Goal: Information Seeking & Learning: Learn about a topic

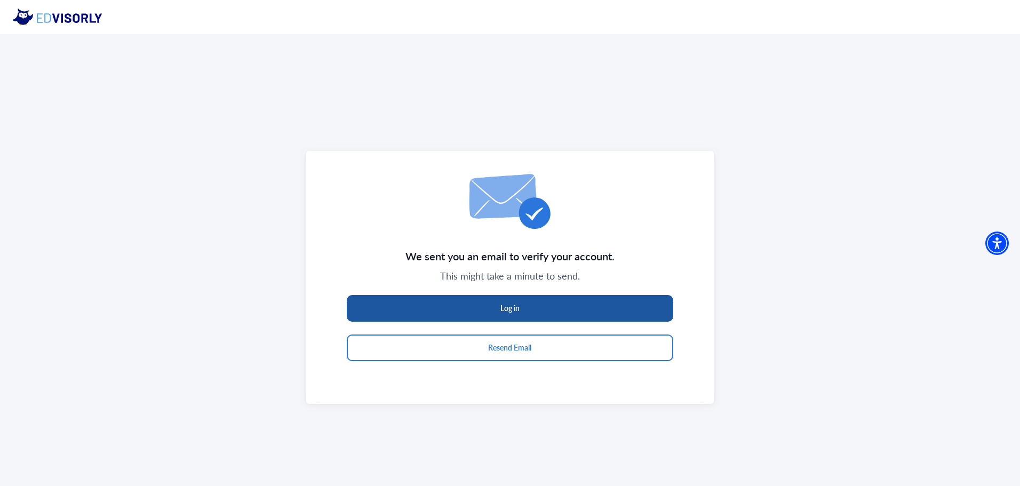
click at [591, 305] on button "Log in" at bounding box center [510, 308] width 326 height 27
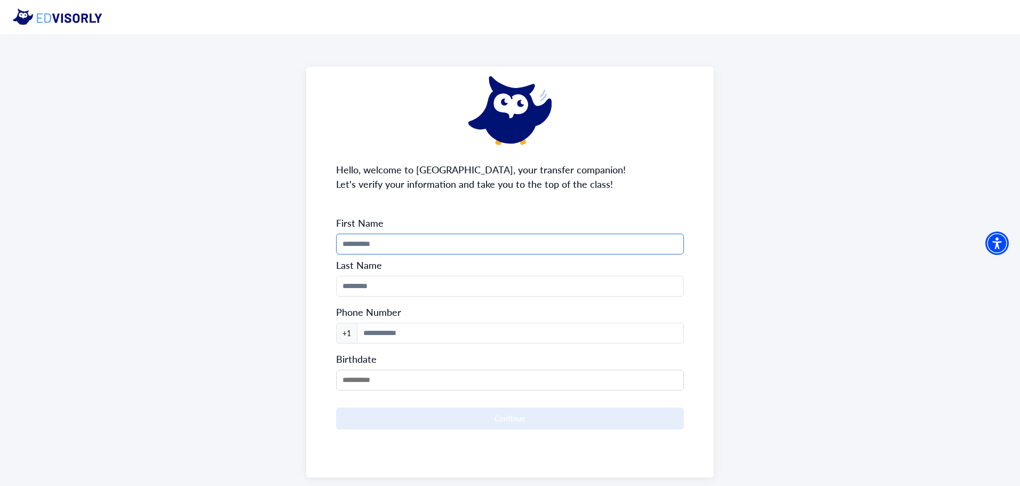
click at [388, 241] on input "Phone Number" at bounding box center [510, 244] width 348 height 21
type input "******"
type input "*****"
type input "**********"
click at [412, 377] on input "MM/DD/YYYY" at bounding box center [510, 380] width 348 height 21
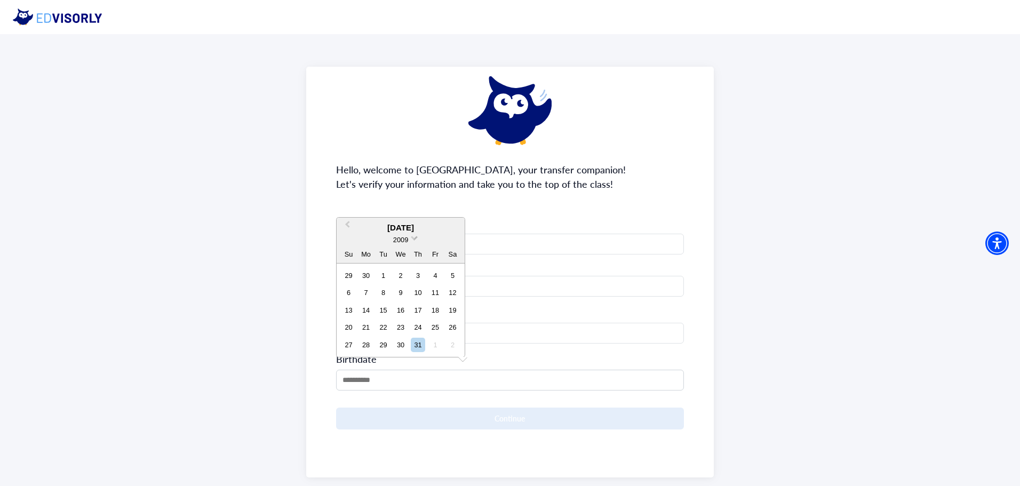
click at [412, 238] on span at bounding box center [414, 237] width 7 height 7
click at [406, 287] on div "2005" at bounding box center [400, 282] width 63 height 11
click at [347, 224] on span "Previous Month" at bounding box center [347, 227] width 0 height 16
click at [400, 327] on div "26" at bounding box center [400, 327] width 14 height 14
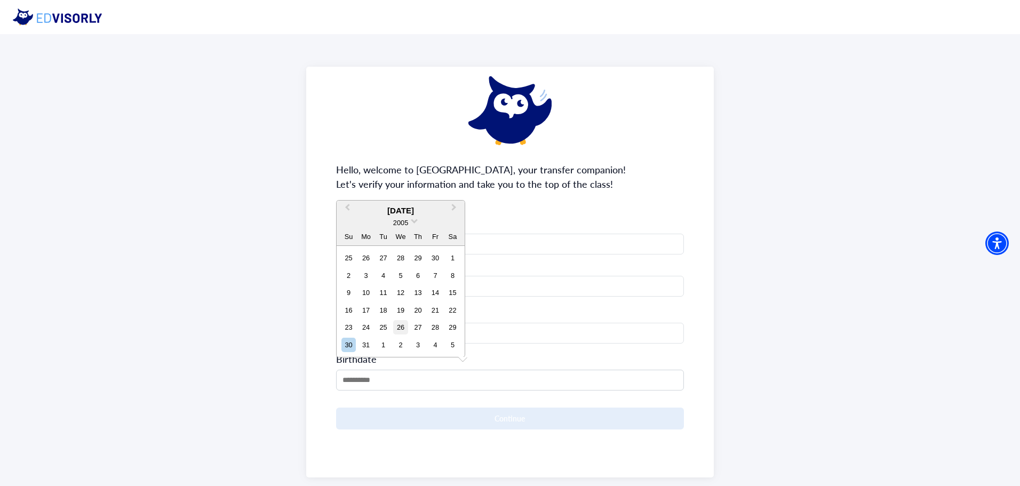
type input "**********"
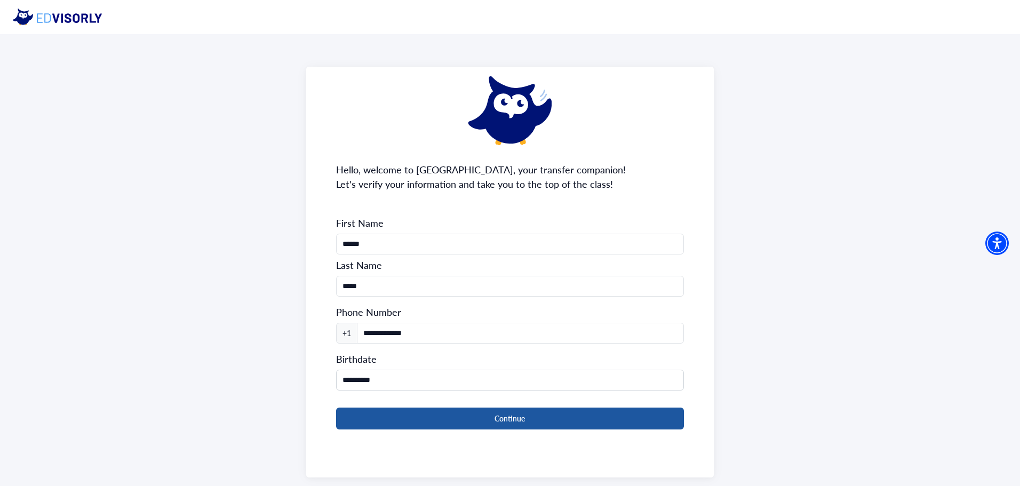
click at [414, 416] on button "Continue" at bounding box center [510, 418] width 348 height 22
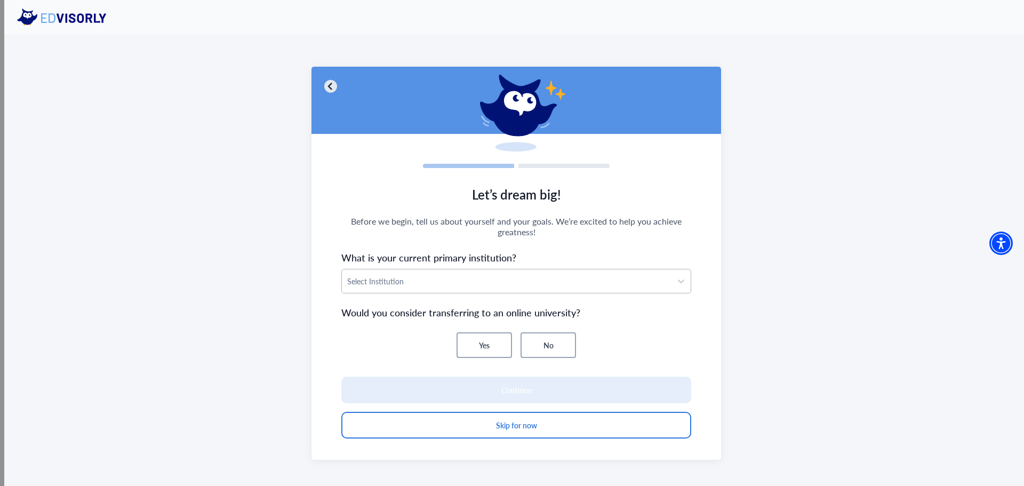
click at [541, 281] on div at bounding box center [506, 281] width 319 height 13
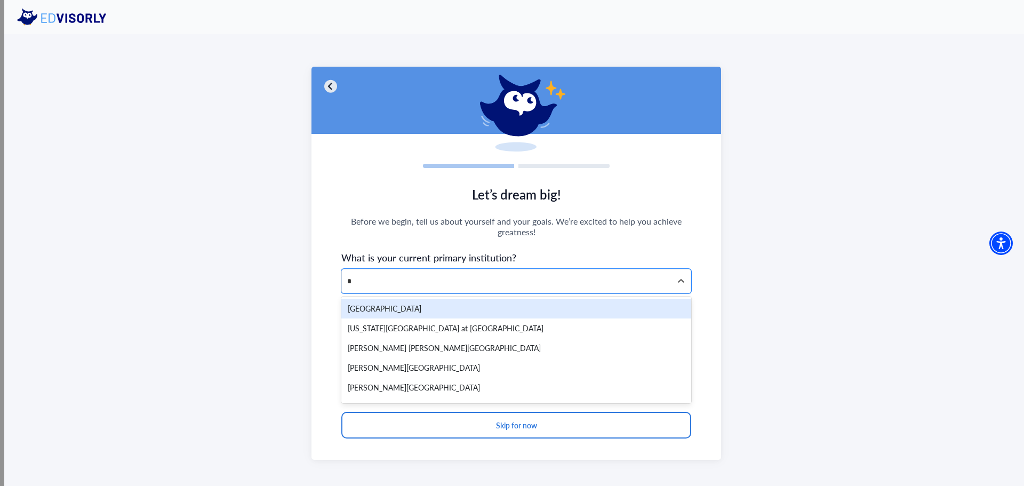
type input "**"
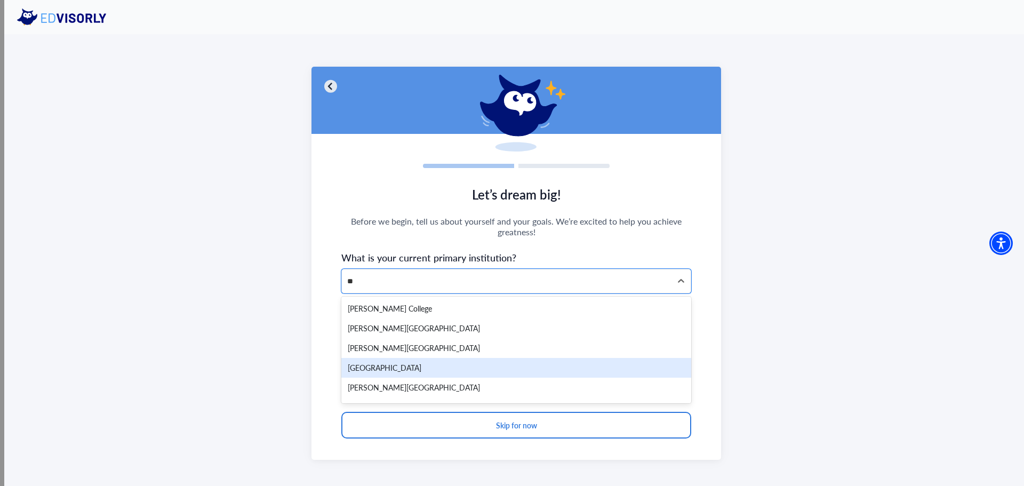
click at [505, 371] on div "[GEOGRAPHIC_DATA]" at bounding box center [516, 368] width 350 height 20
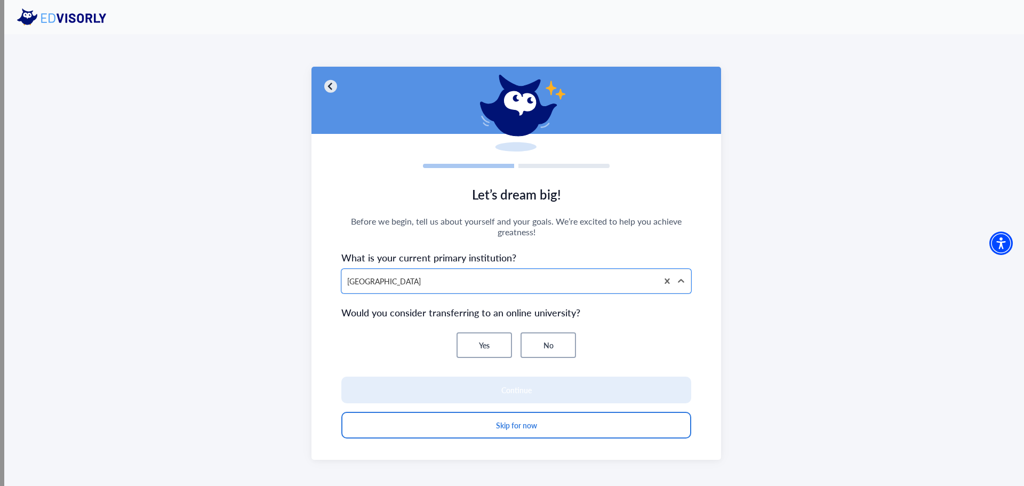
click at [538, 345] on button "No" at bounding box center [548, 345] width 55 height 26
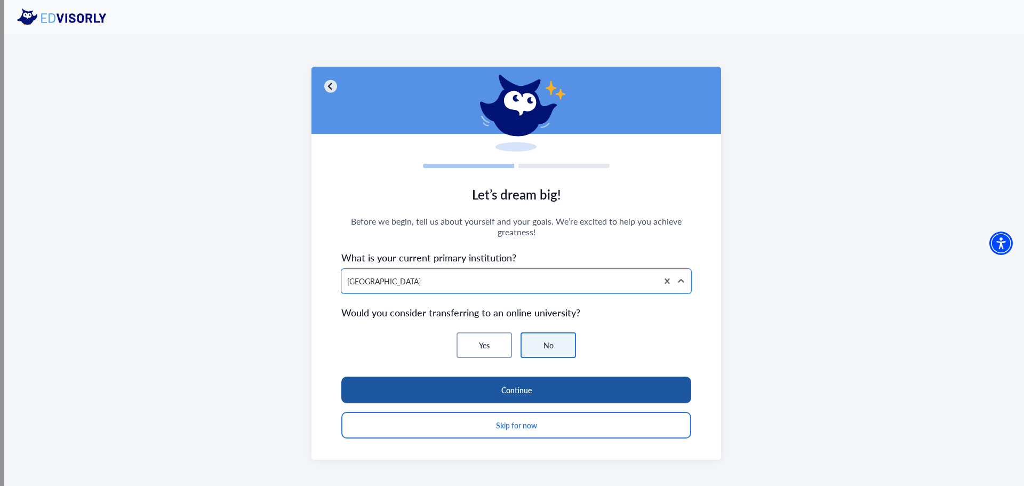
click at [518, 380] on button "Continue" at bounding box center [516, 390] width 350 height 27
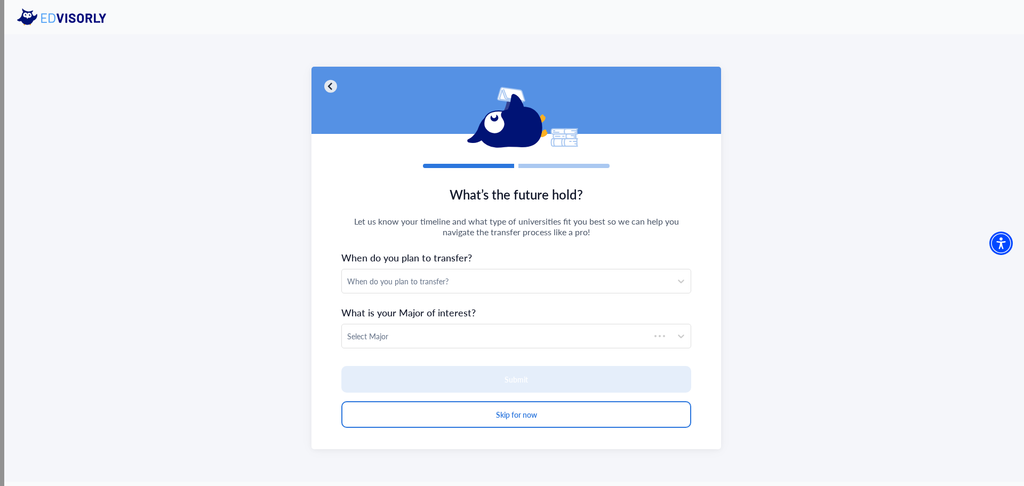
click at [455, 272] on div "When do you plan to transfer?" at bounding box center [507, 280] width 330 height 23
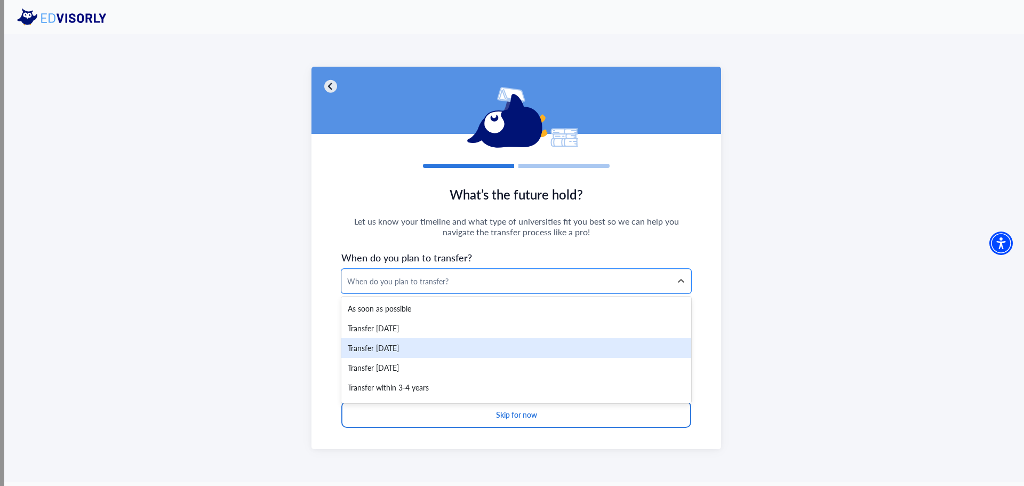
click at [446, 348] on div "Transfer [DATE]" at bounding box center [516, 348] width 350 height 20
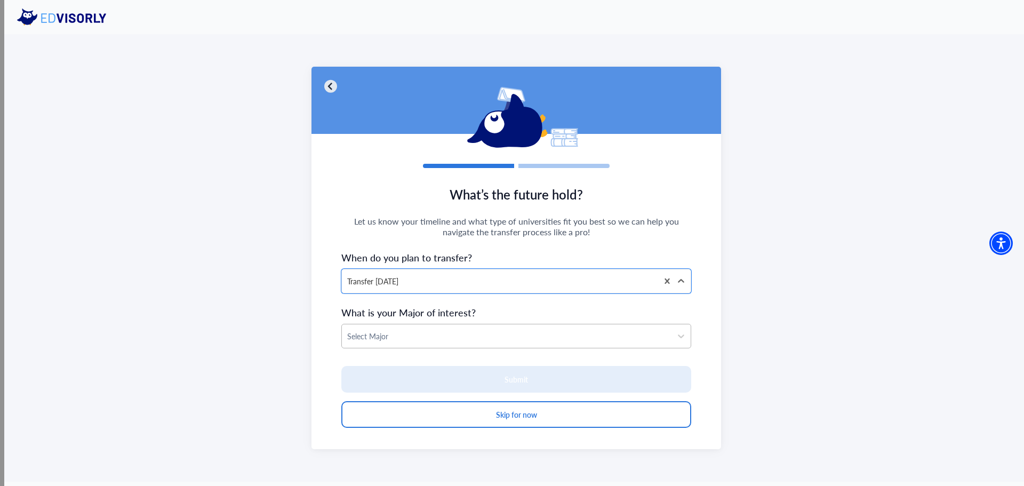
click at [449, 340] on div at bounding box center [506, 336] width 319 height 13
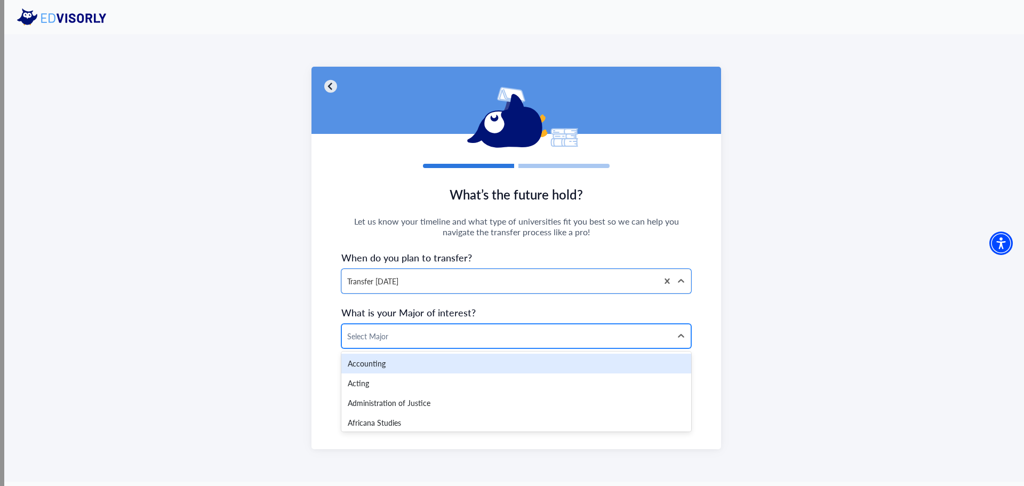
type input "*"
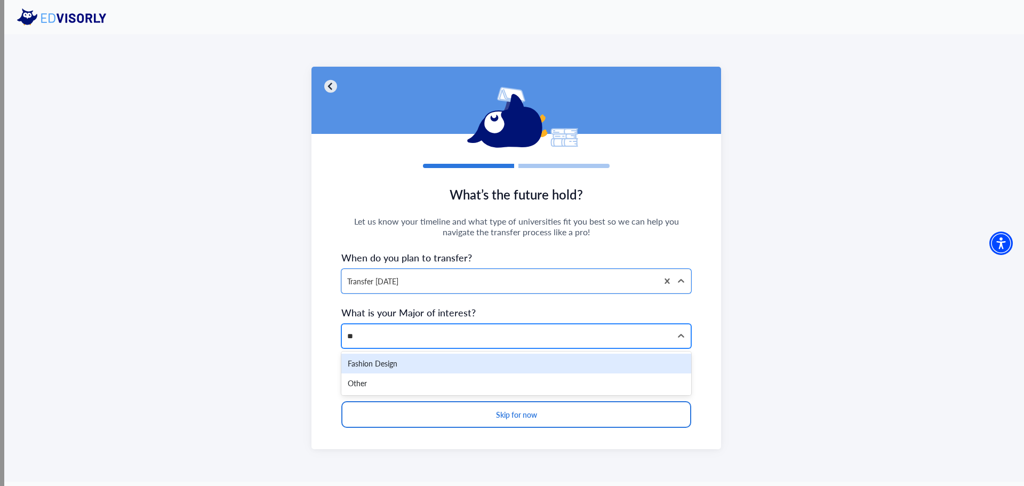
type input "***"
click at [442, 370] on div "Fashion Design" at bounding box center [516, 364] width 350 height 20
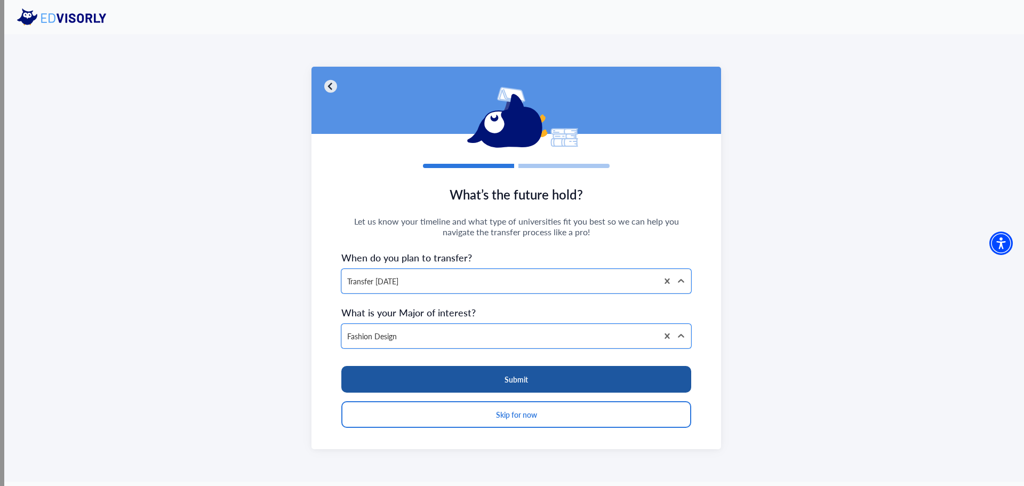
click at [459, 372] on button "Submit" at bounding box center [516, 379] width 350 height 27
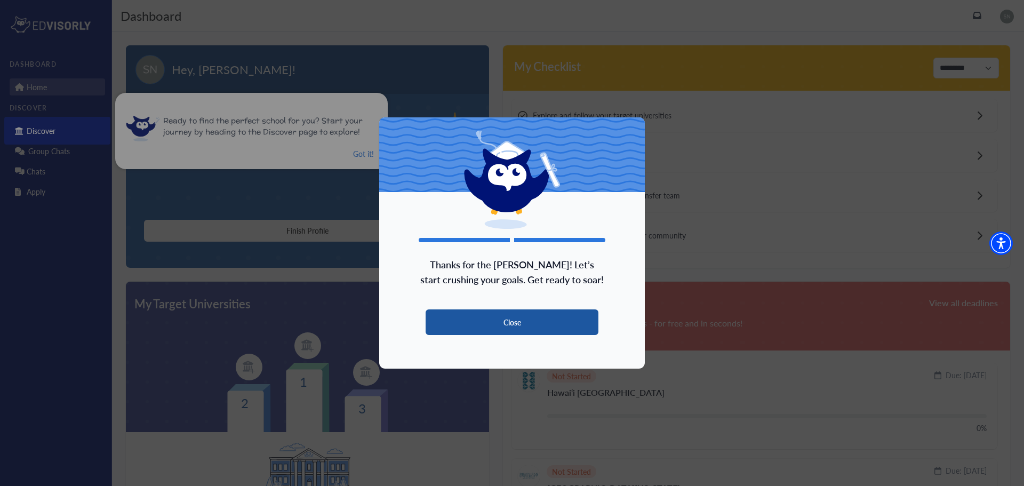
click at [503, 328] on button "Close" at bounding box center [512, 322] width 173 height 26
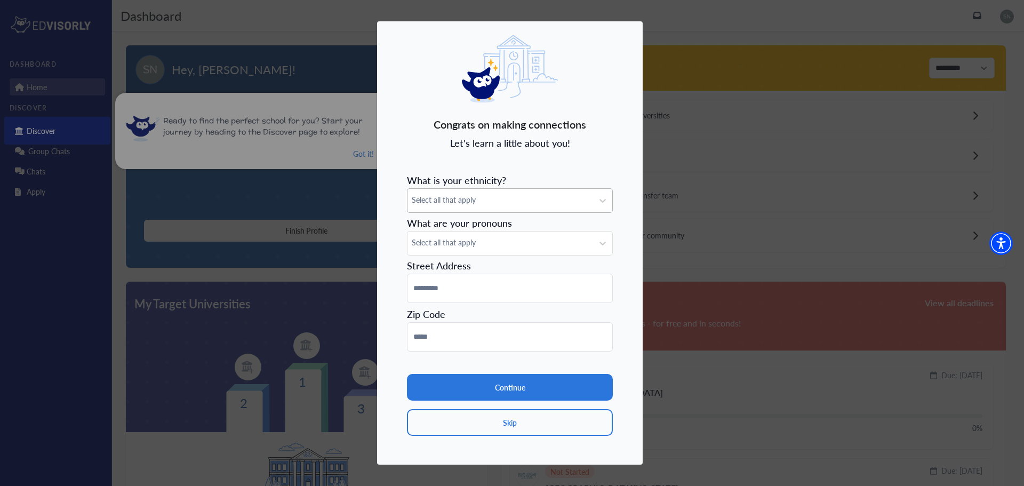
click at [501, 197] on span "Select all that apply" at bounding box center [500, 199] width 177 height 11
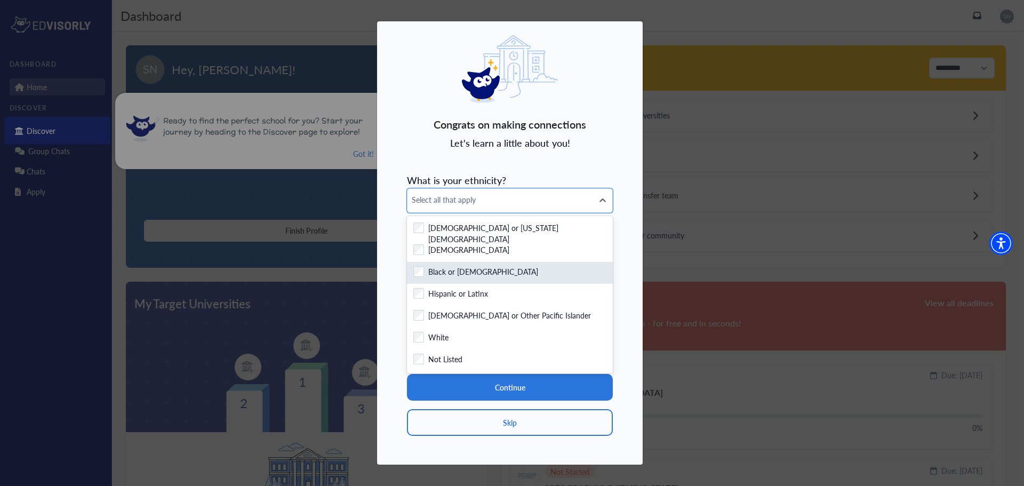
click at [484, 268] on label "Black or [DEMOGRAPHIC_DATA]" at bounding box center [483, 272] width 110 height 13
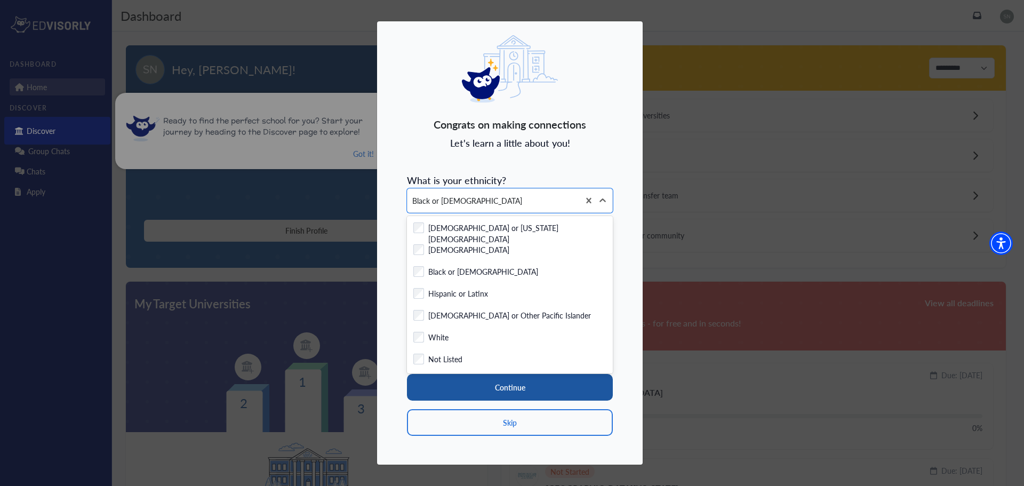
click at [501, 386] on button "Continue" at bounding box center [510, 387] width 206 height 27
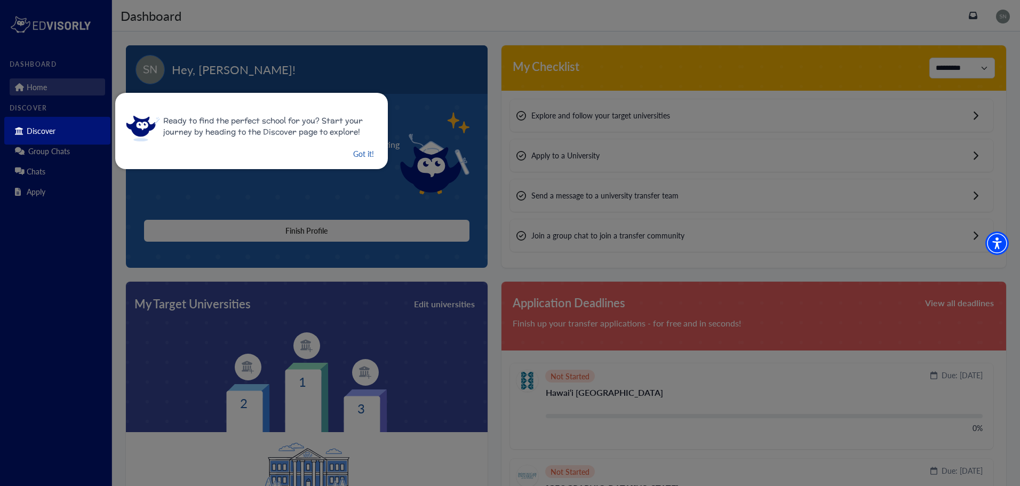
click at [358, 150] on button "Got it!" at bounding box center [363, 153] width 23 height 13
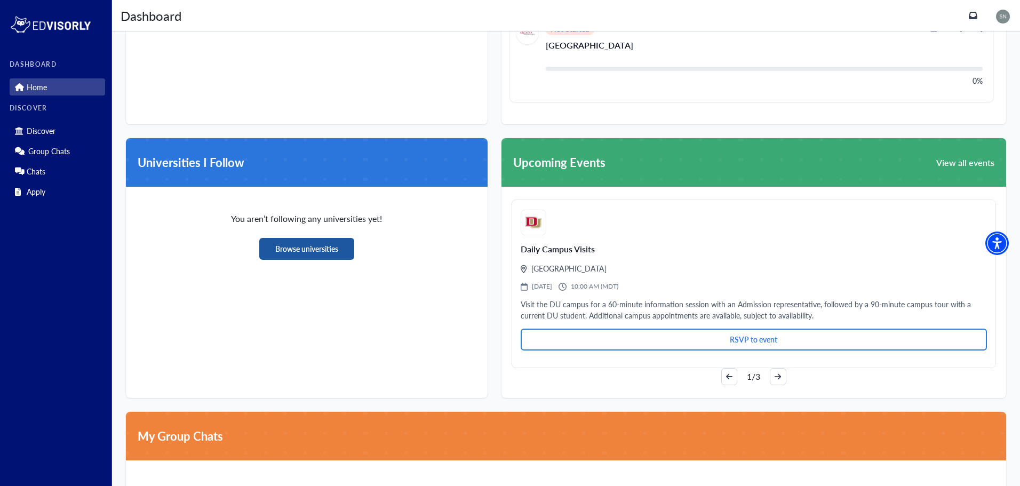
scroll to position [703, 0]
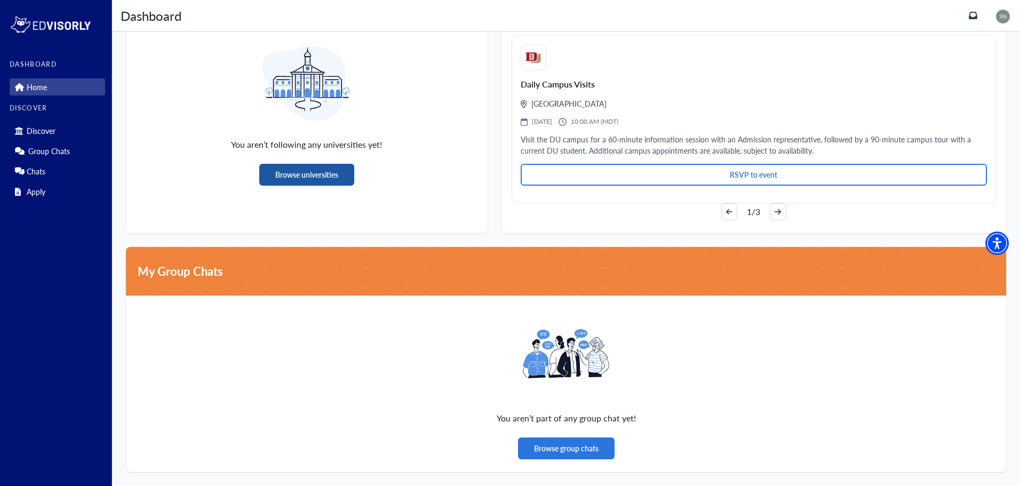
click at [322, 183] on button "Browse universities" at bounding box center [306, 175] width 95 height 22
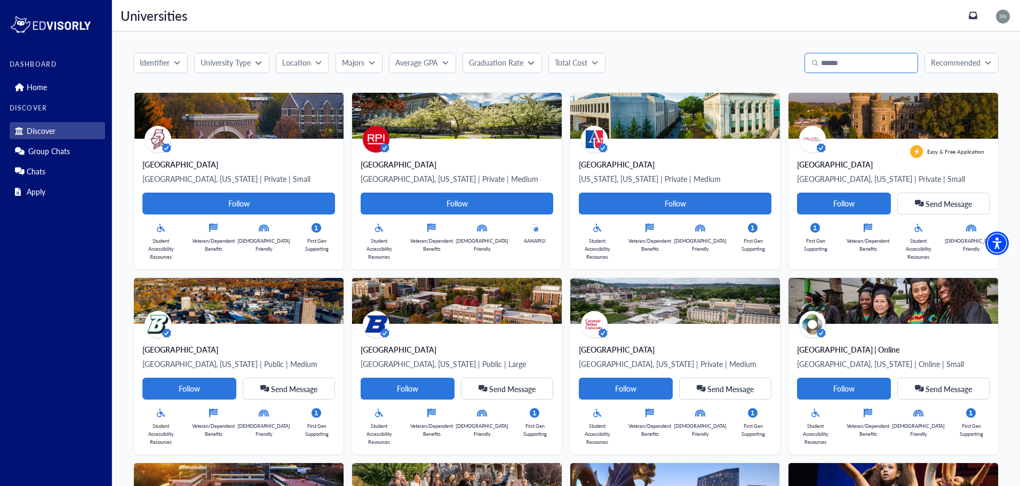
click at [843, 62] on input "Search" at bounding box center [861, 63] width 114 height 20
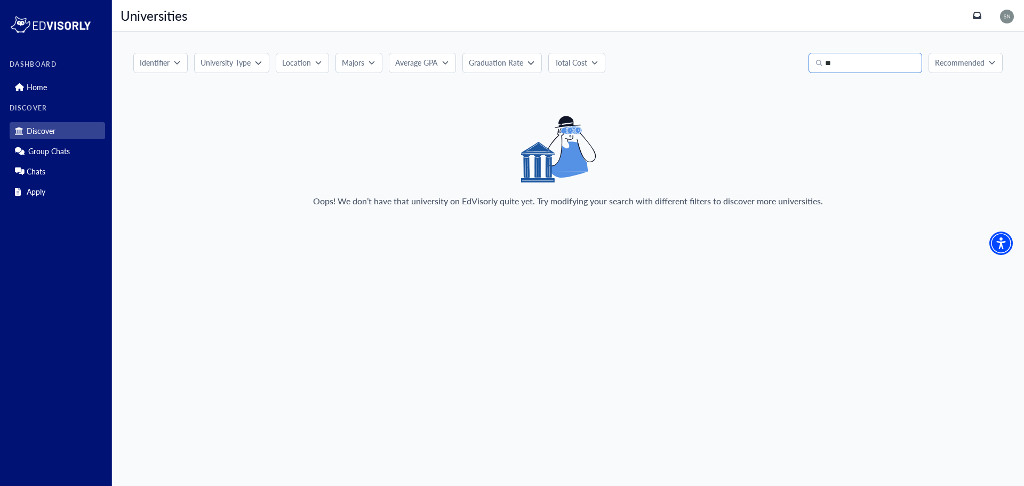
type input "*"
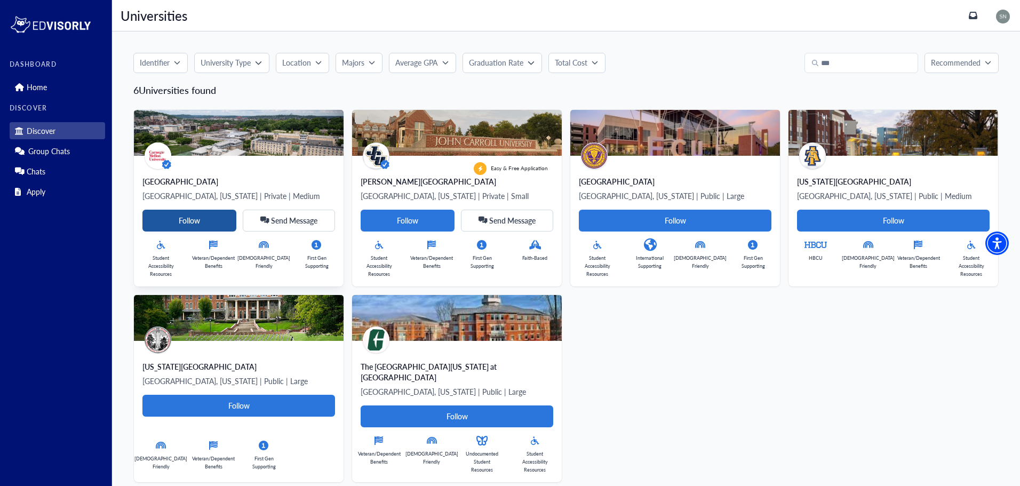
click at [219, 217] on Card-tag "Follow" at bounding box center [189, 221] width 94 height 22
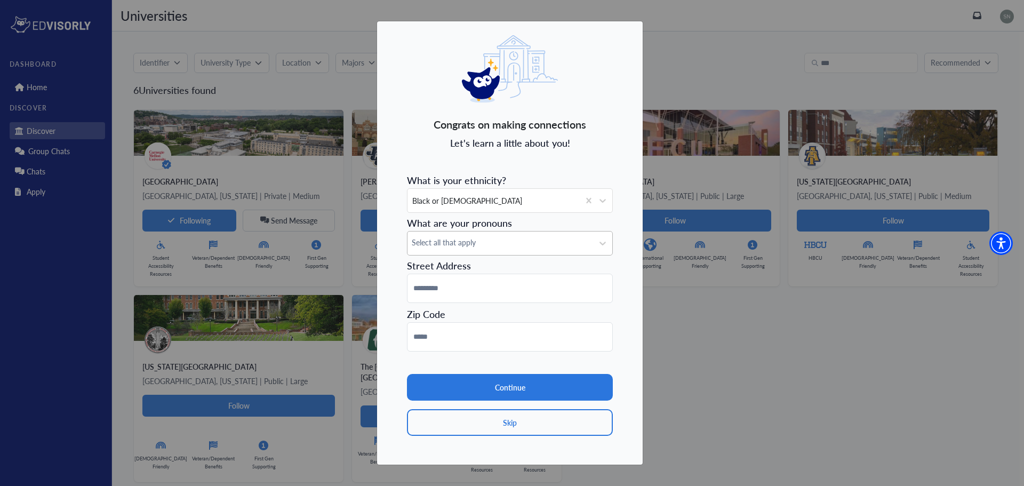
click at [552, 243] on span "Select all that apply" at bounding box center [500, 242] width 177 height 11
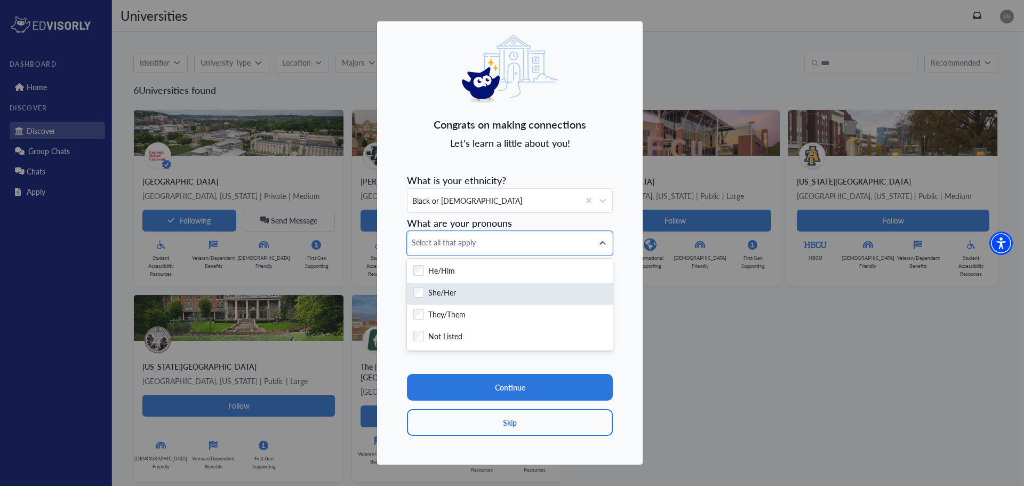
click at [524, 295] on div "Checkbox field She/Her" at bounding box center [509, 293] width 193 height 13
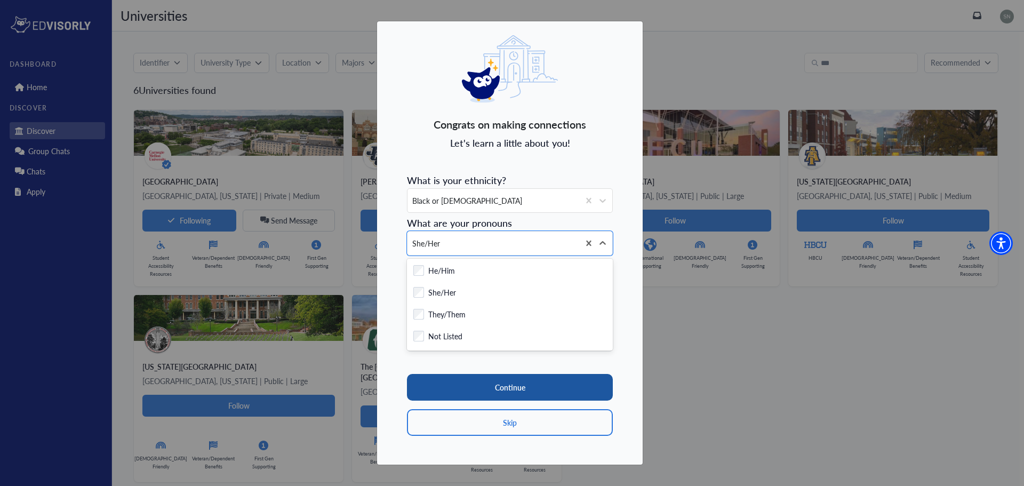
click at [530, 394] on button "Continue" at bounding box center [510, 387] width 206 height 27
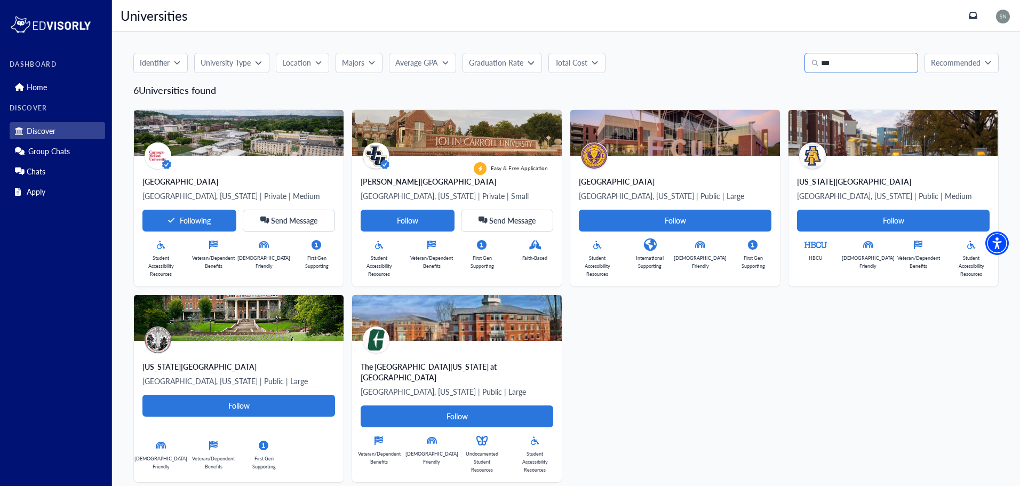
click at [884, 67] on input "***" at bounding box center [861, 63] width 114 height 20
type input "*"
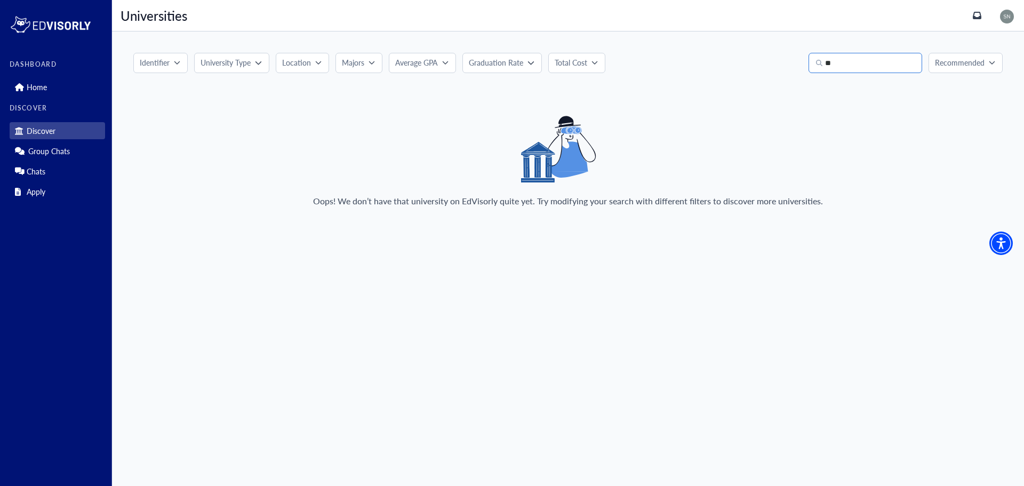
type input "*"
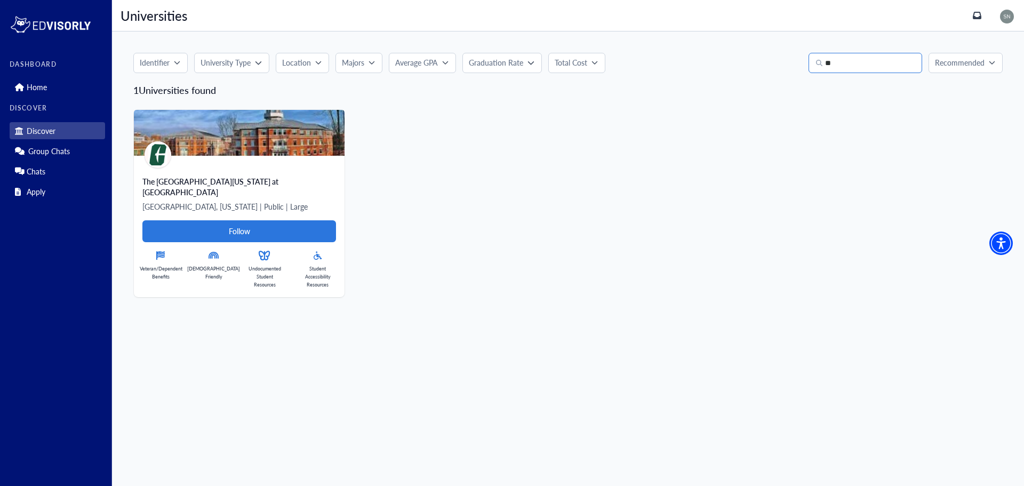
type input "*"
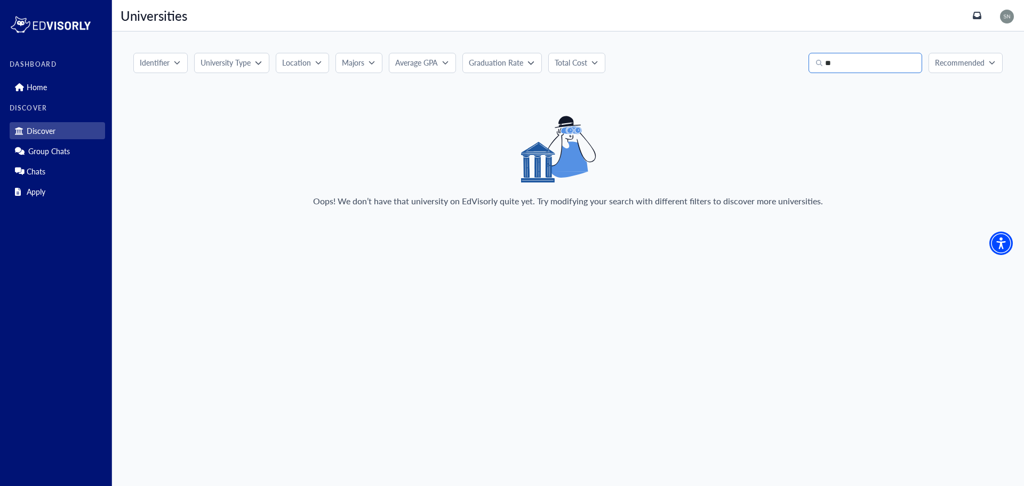
type input "*"
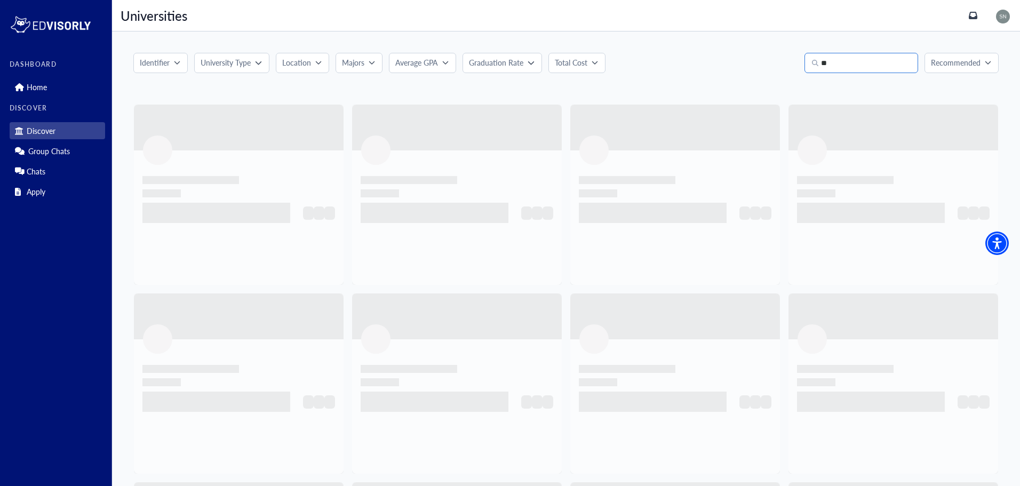
type input "***"
